Goal: Information Seeking & Learning: Learn about a topic

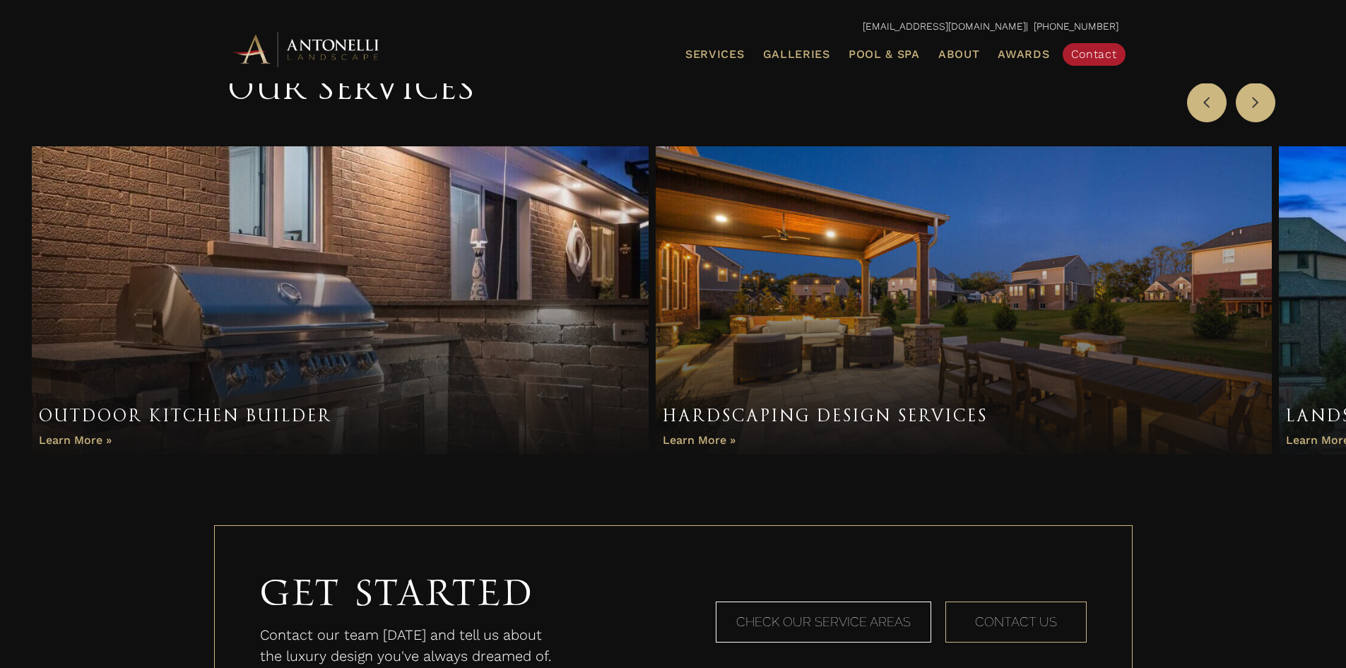
scroll to position [876, 0]
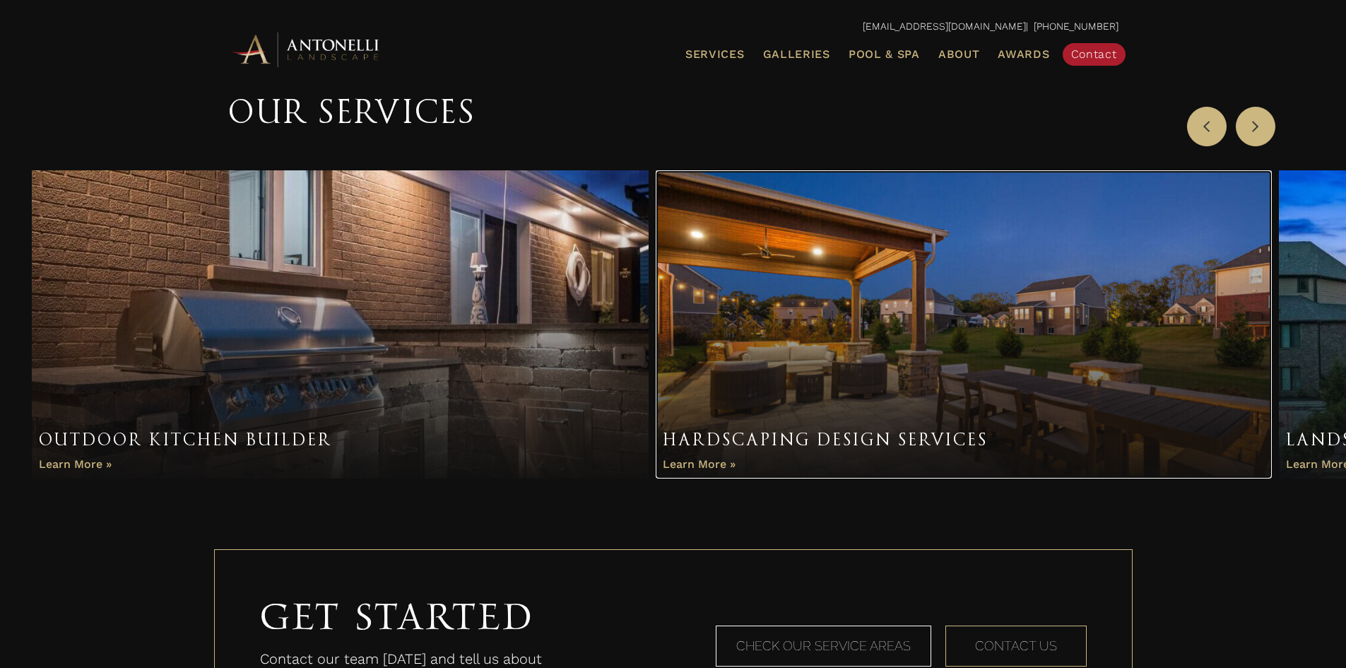
click at [810, 339] on link "Item 2 of 3" at bounding box center [964, 324] width 617 height 308
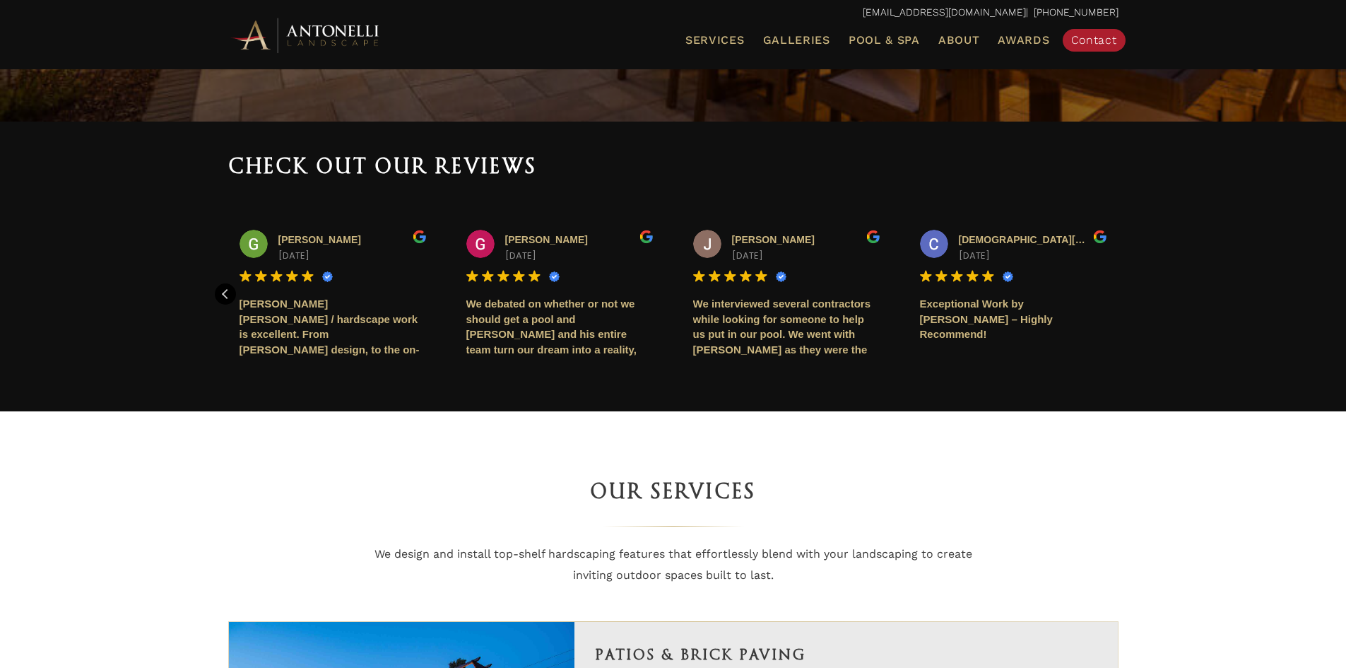
scroll to position [47, 0]
drag, startPoint x: 649, startPoint y: 312, endPoint x: 649, endPoint y: 327, distance: 14.1
drag, startPoint x: 1107, startPoint y: 298, endPoint x: 1107, endPoint y: 308, distance: 9.9
